Goal: Task Accomplishment & Management: Complete application form

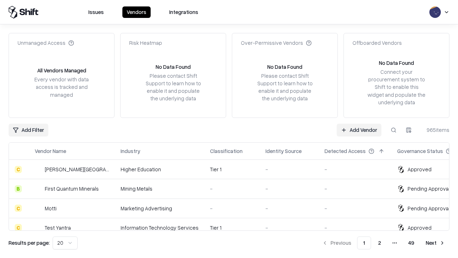
click at [359, 130] on link "Add Vendor" at bounding box center [359, 130] width 45 height 13
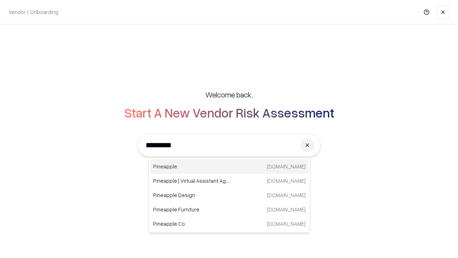
click at [229, 166] on div "Pineapple [DOMAIN_NAME]" at bounding box center [229, 166] width 158 height 14
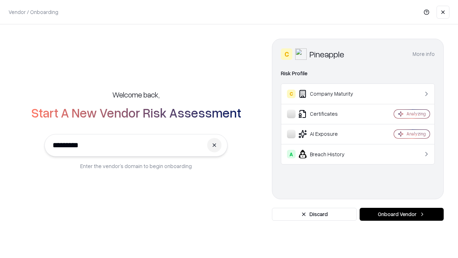
type input "*********"
click at [402, 214] on button "Onboard Vendor" at bounding box center [402, 214] width 84 height 13
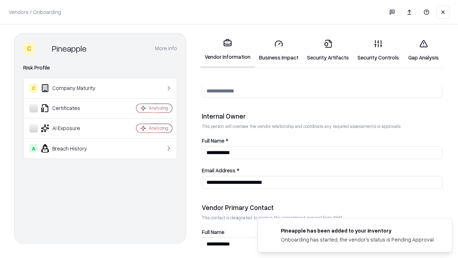
scroll to position [371, 0]
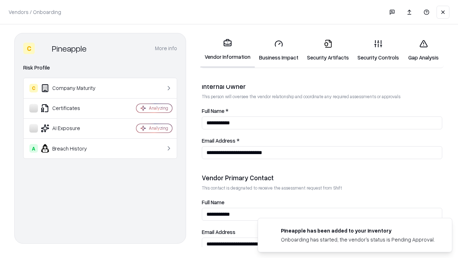
click at [279, 50] on link "Business Impact" at bounding box center [279, 50] width 48 height 33
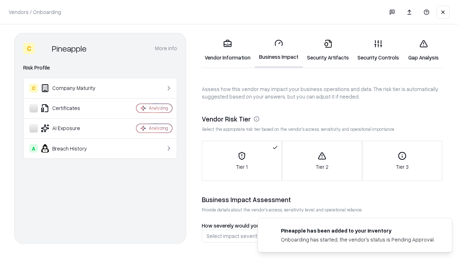
click at [328, 50] on link "Security Artifacts" at bounding box center [328, 50] width 50 height 33
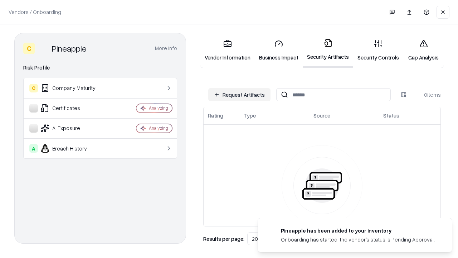
click at [240, 95] on button "Request Artifacts" at bounding box center [239, 94] width 62 height 13
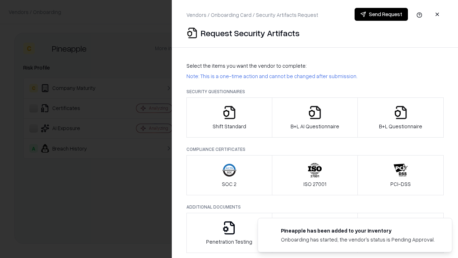
click at [229, 117] on icon "button" at bounding box center [229, 112] width 14 height 14
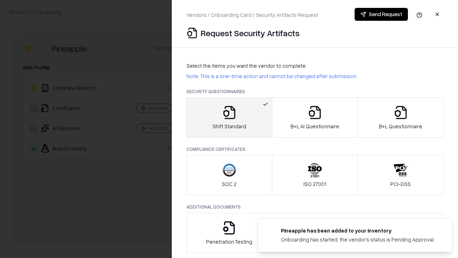
click at [381, 14] on button "Send Request" at bounding box center [381, 14] width 53 height 13
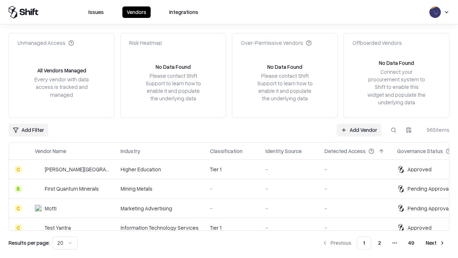
click at [394, 130] on button at bounding box center [393, 130] width 13 height 13
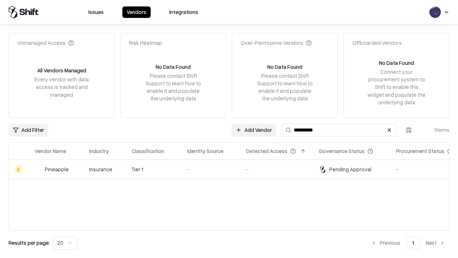
type input "*********"
click at [233, 169] on div "-" at bounding box center [211, 169] width 48 height 8
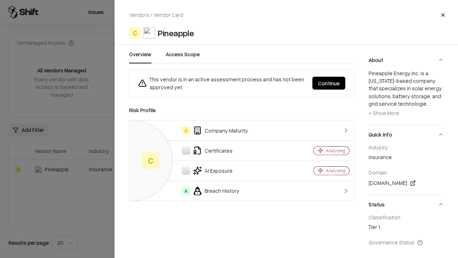
click at [329, 83] on button "Continue" at bounding box center [329, 83] width 33 height 13
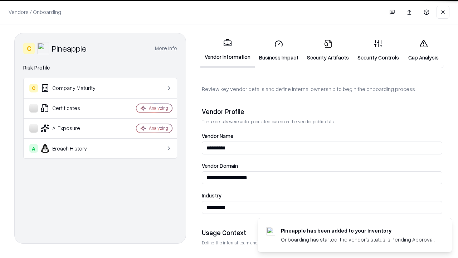
click at [328, 50] on link "Security Artifacts" at bounding box center [328, 50] width 50 height 33
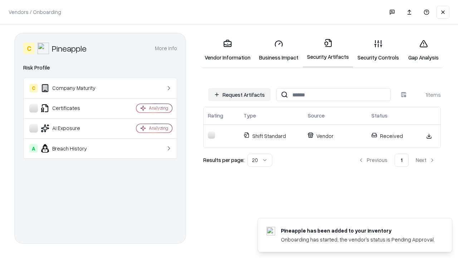
click at [378, 50] on link "Security Controls" at bounding box center [378, 50] width 50 height 33
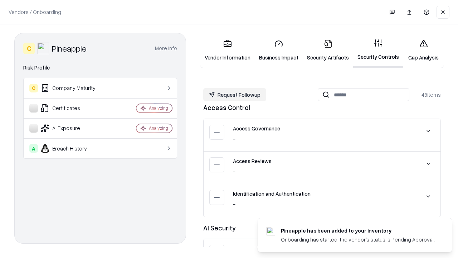
click at [235, 95] on button "Request Followup" at bounding box center [234, 94] width 63 height 13
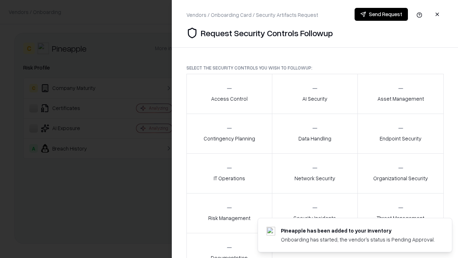
click at [229, 94] on div "Access Control" at bounding box center [229, 94] width 37 height 18
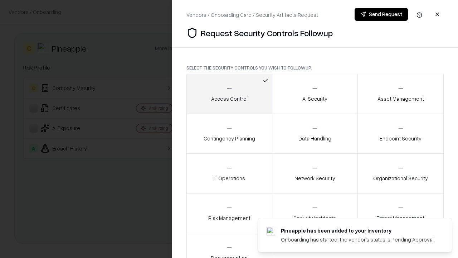
click at [381, 14] on button "Send Request" at bounding box center [381, 14] width 53 height 13
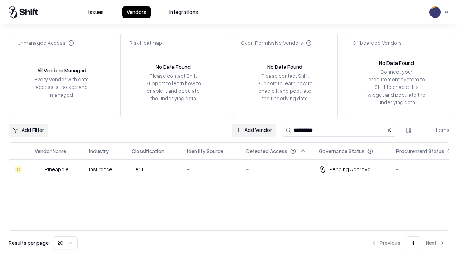
type input "*********"
click at [233, 169] on div "-" at bounding box center [211, 169] width 48 height 8
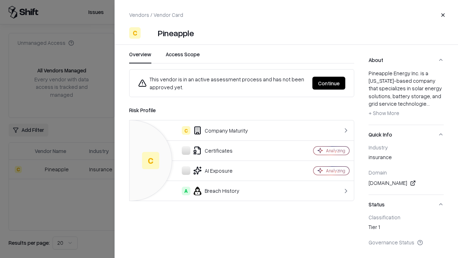
click at [329, 83] on button "Continue" at bounding box center [329, 83] width 33 height 13
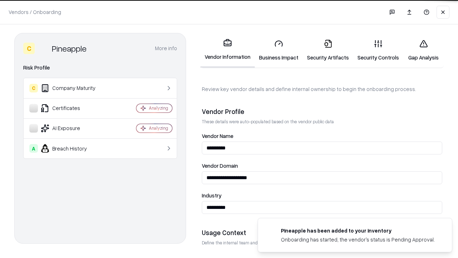
click at [424, 50] on link "Gap Analysis" at bounding box center [423, 50] width 40 height 33
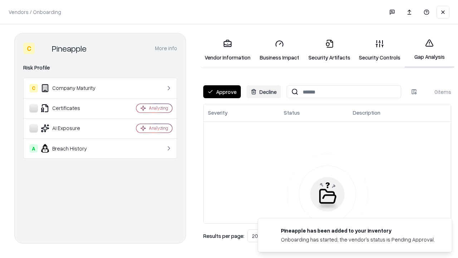
click at [222, 92] on button "Approve" at bounding box center [222, 91] width 38 height 13
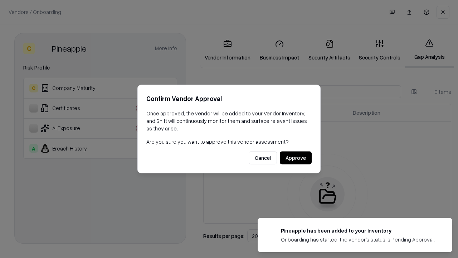
click at [296, 158] on button "Approve" at bounding box center [296, 157] width 32 height 13
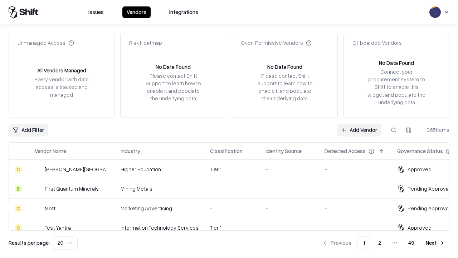
type input "*********"
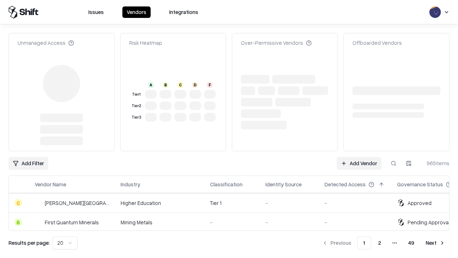
click at [359, 157] on link "Add Vendor" at bounding box center [359, 163] width 45 height 13
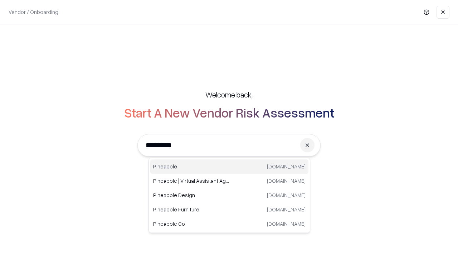
click at [229, 166] on div "Pineapple [DOMAIN_NAME]" at bounding box center [229, 166] width 158 height 14
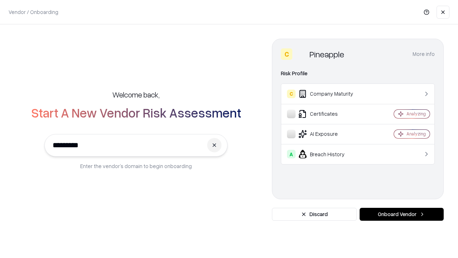
type input "*********"
click at [402, 214] on button "Onboard Vendor" at bounding box center [402, 214] width 84 height 13
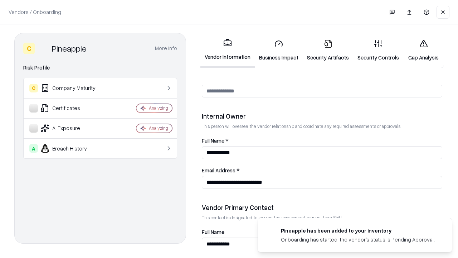
scroll to position [371, 0]
